Goal: Task Accomplishment & Management: Manage account settings

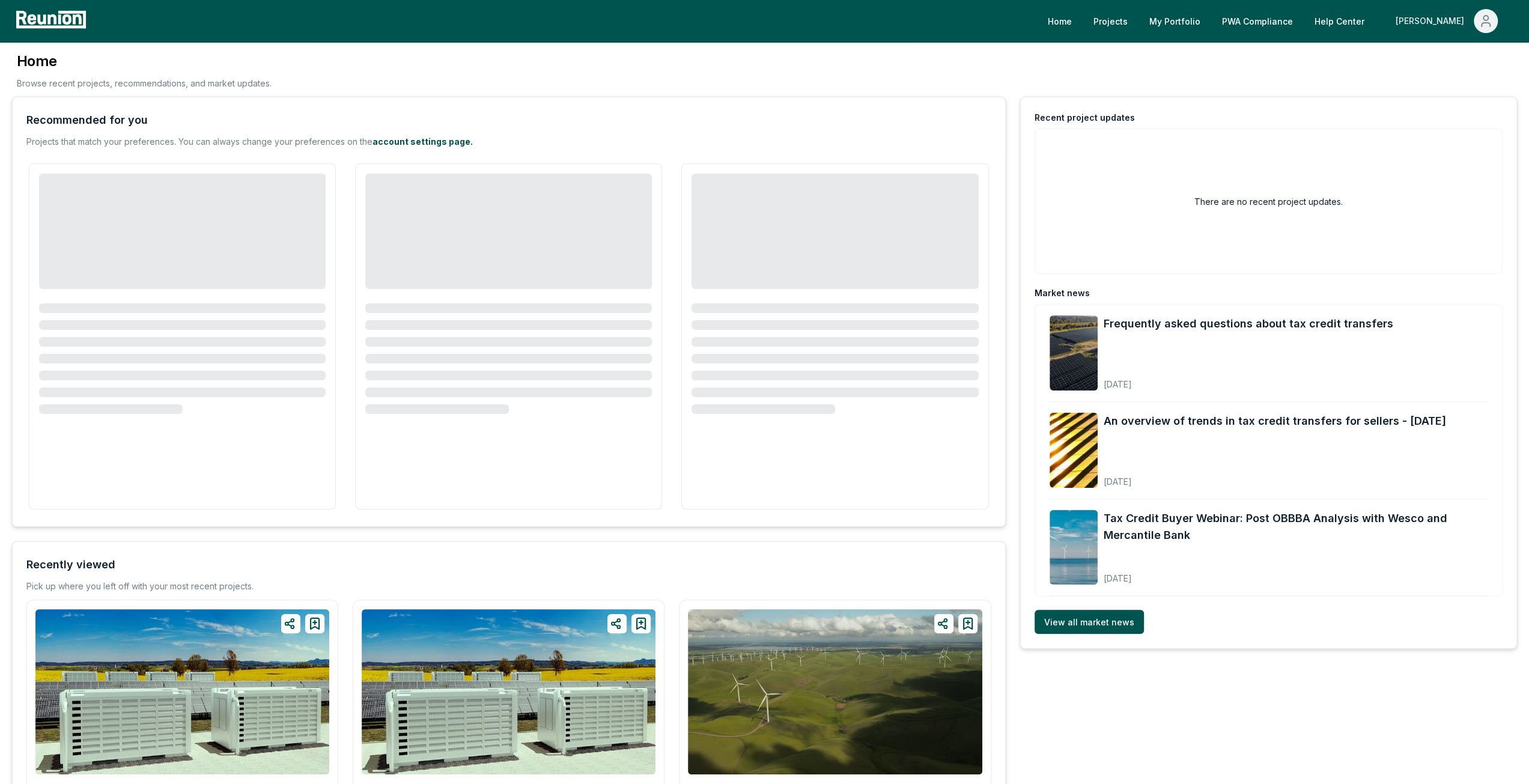
click at [1436, 20] on div "[PERSON_NAME]" at bounding box center [1432, 21] width 73 height 24
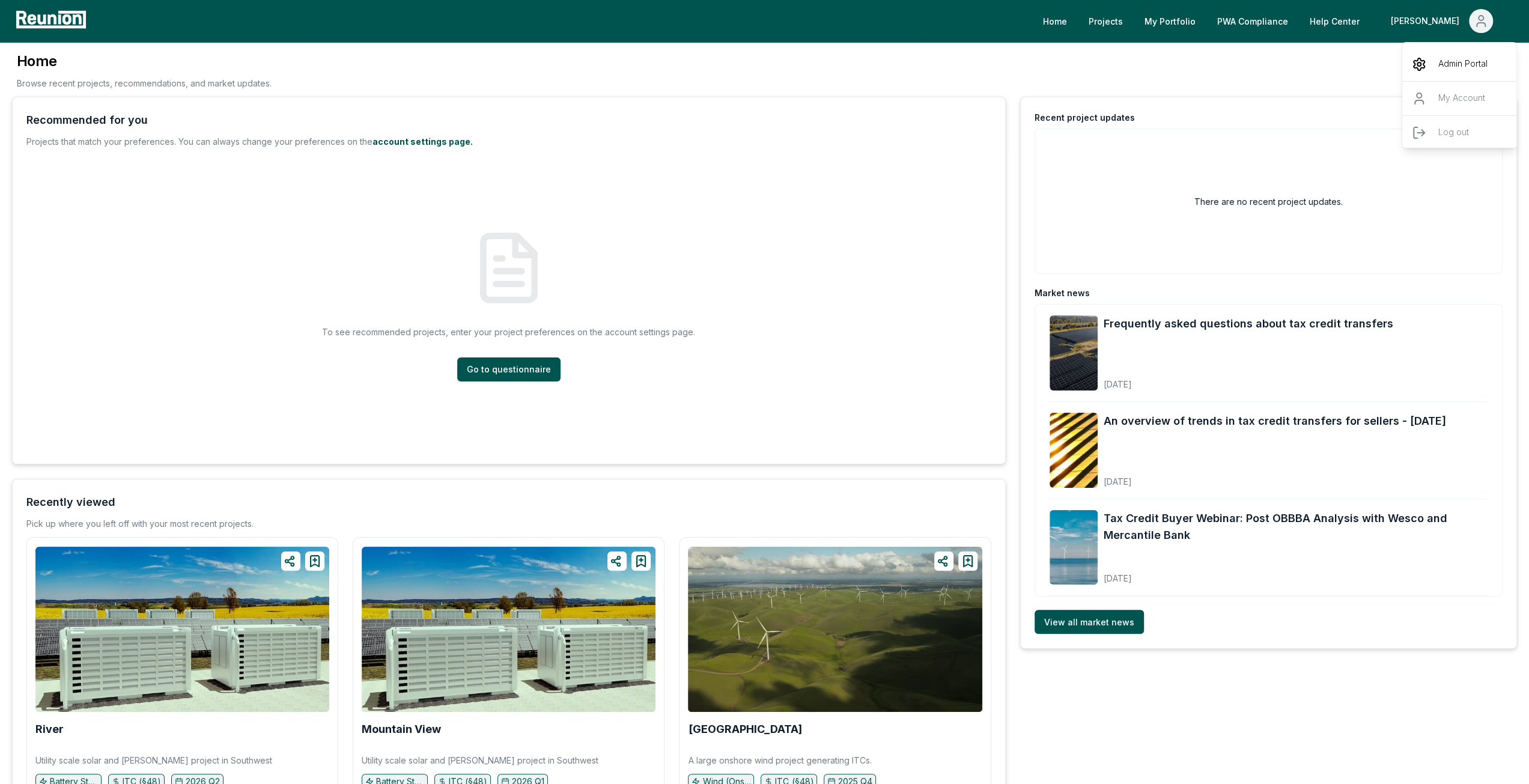
click at [1430, 68] on div "Admin Portal" at bounding box center [1459, 64] width 115 height 33
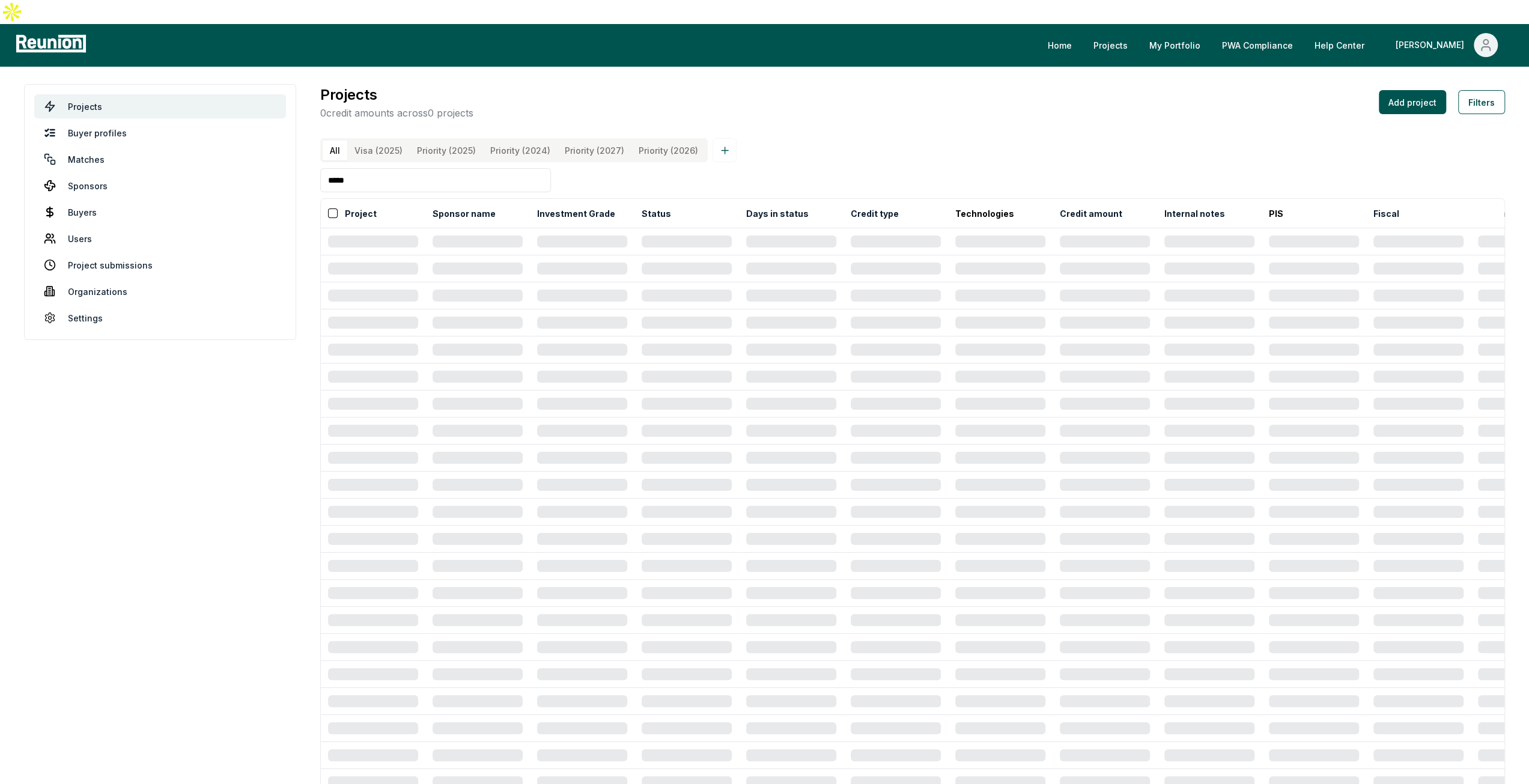
type input "*****"
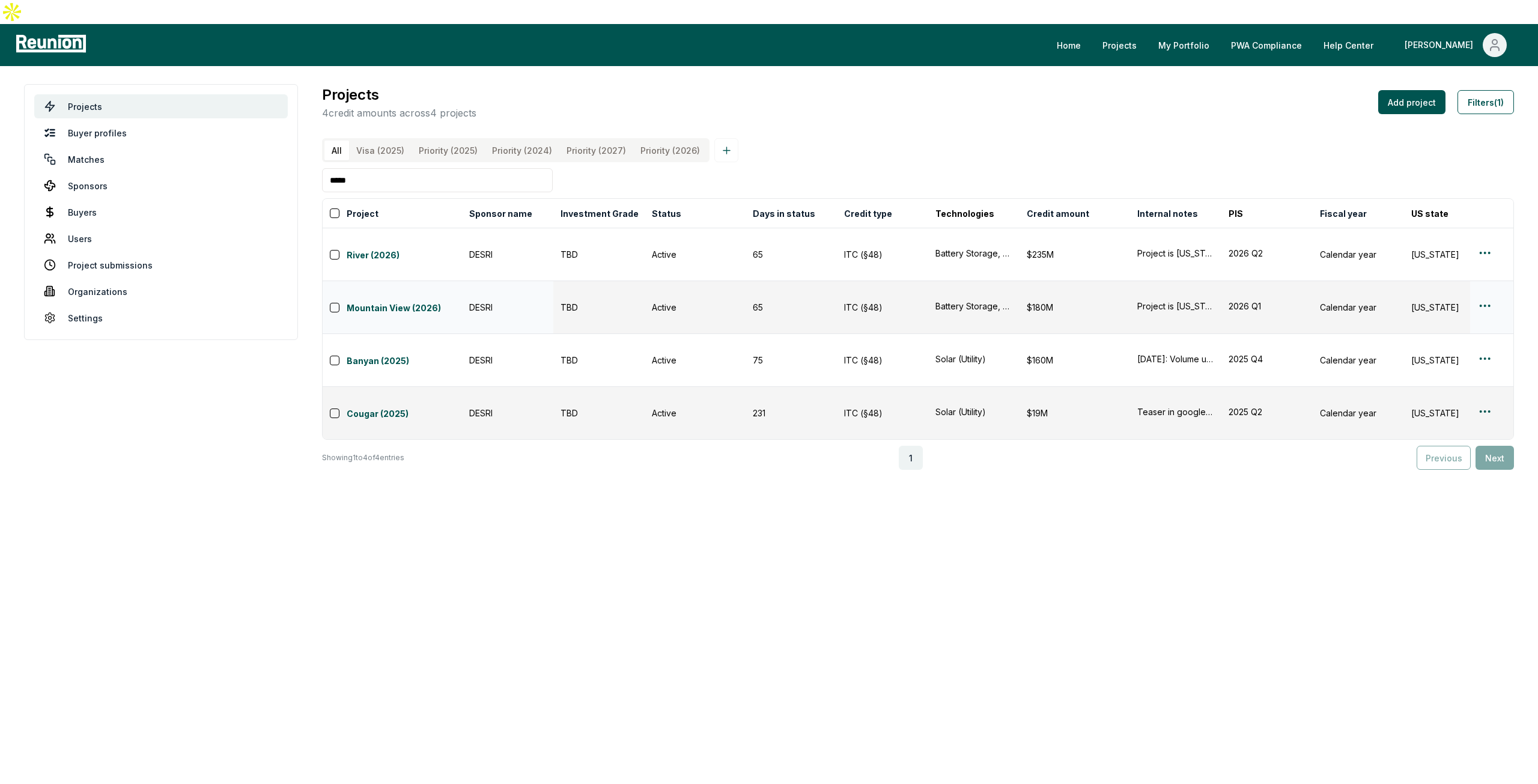
click at [1475, 281] on td at bounding box center [1492, 307] width 43 height 53
click at [1482, 263] on html "Please visit us on your desktop We're working on making our marketplace mobile-…" at bounding box center [769, 392] width 1538 height 784
click at [1463, 302] on div "Edit" at bounding box center [1471, 308] width 114 height 20
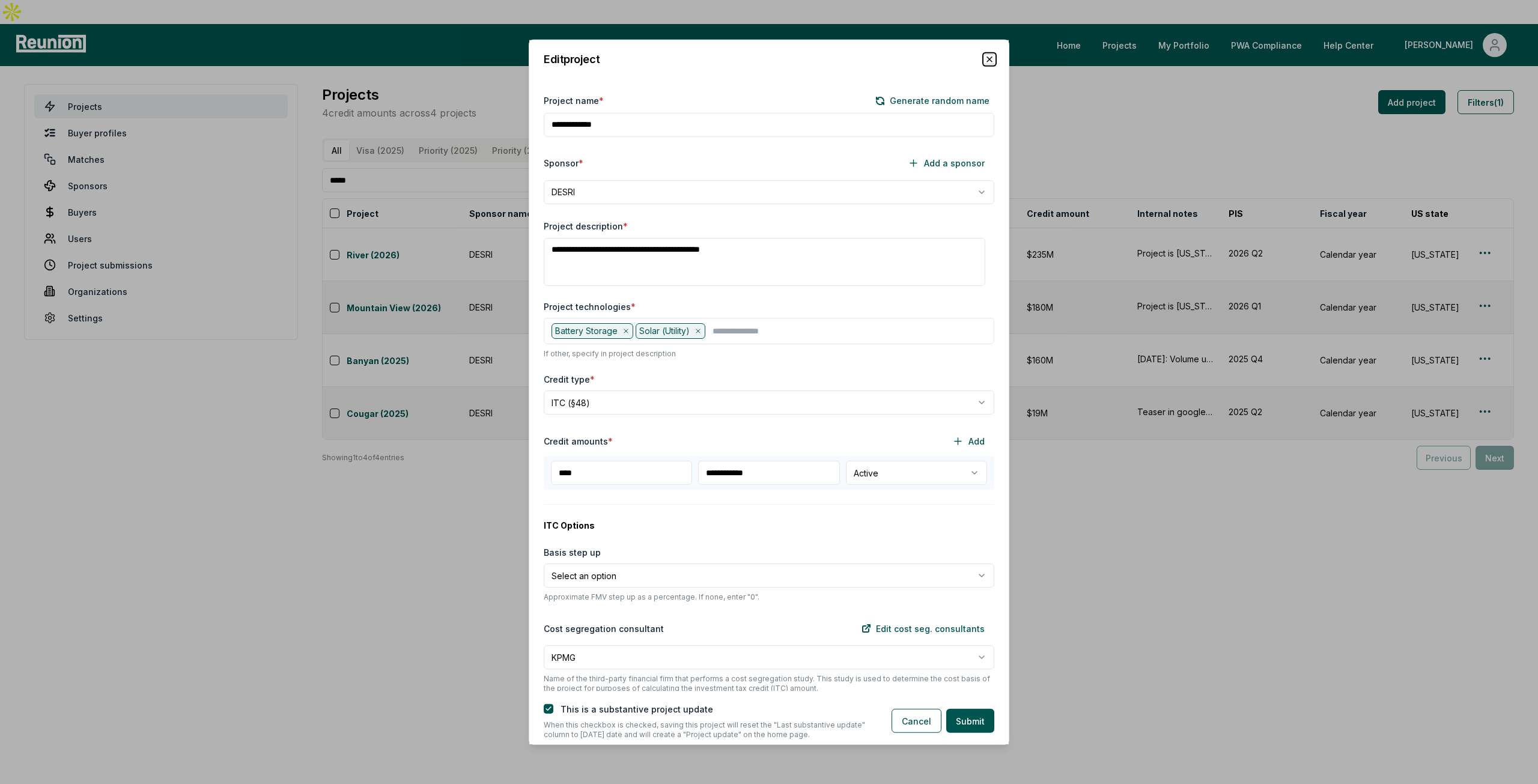
click at [992, 63] on icon "button" at bounding box center [990, 59] width 10 height 10
